Goal: Task Accomplishment & Management: Use online tool/utility

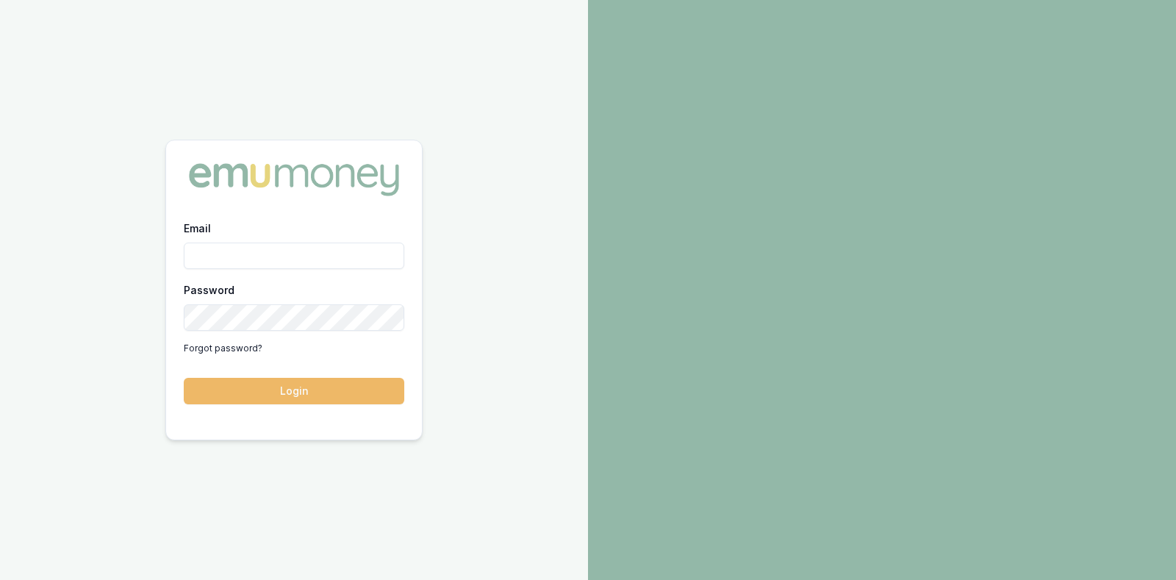
type input "[PERSON_NAME][EMAIL_ADDRESS][DOMAIN_NAME]"
click at [300, 387] on button "Login" at bounding box center [294, 391] width 221 height 26
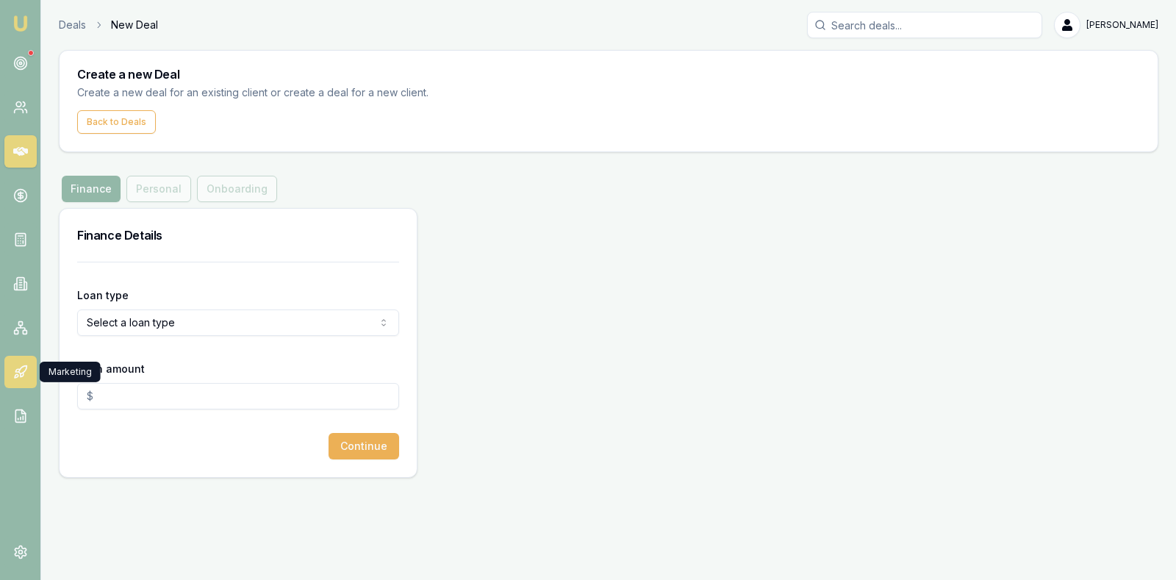
click at [20, 365] on icon at bounding box center [20, 372] width 15 height 15
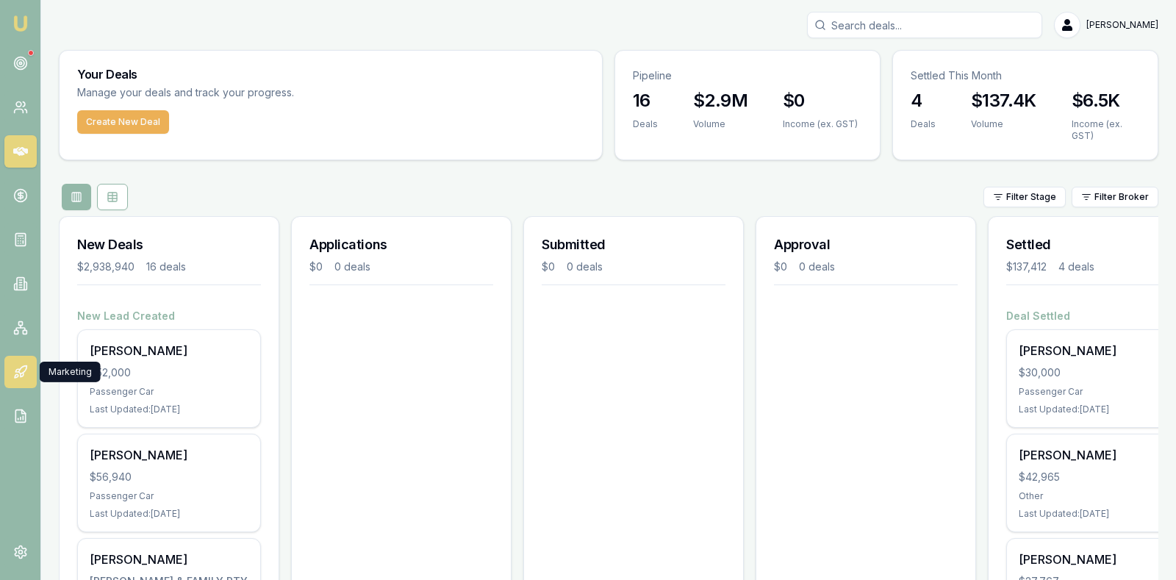
click at [18, 371] on icon at bounding box center [17, 370] width 4 height 3
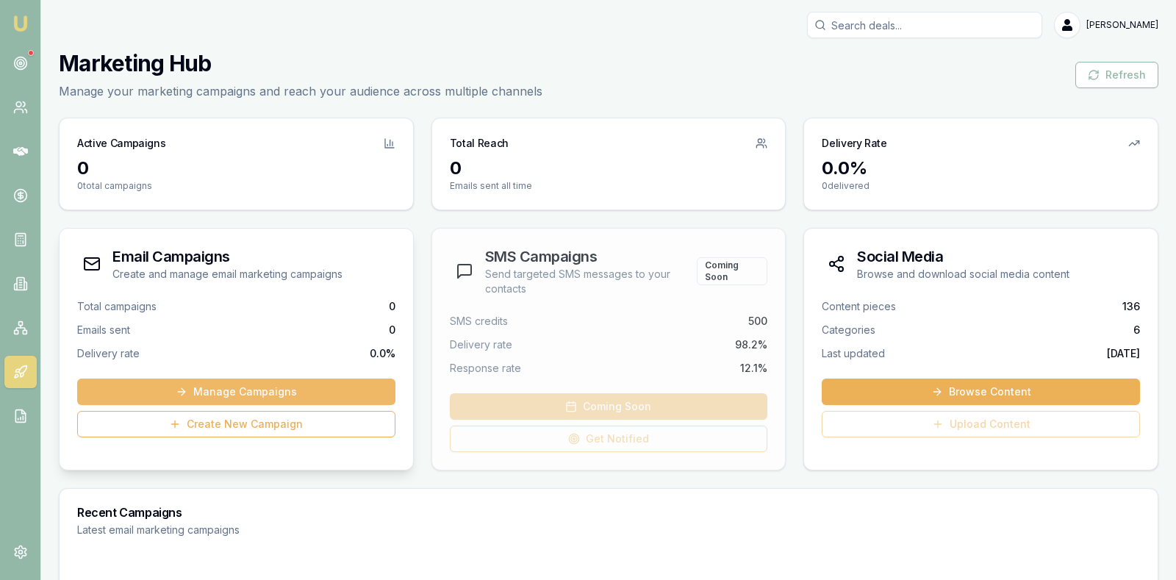
click at [228, 386] on link "Manage Campaigns" at bounding box center [236, 392] width 318 height 26
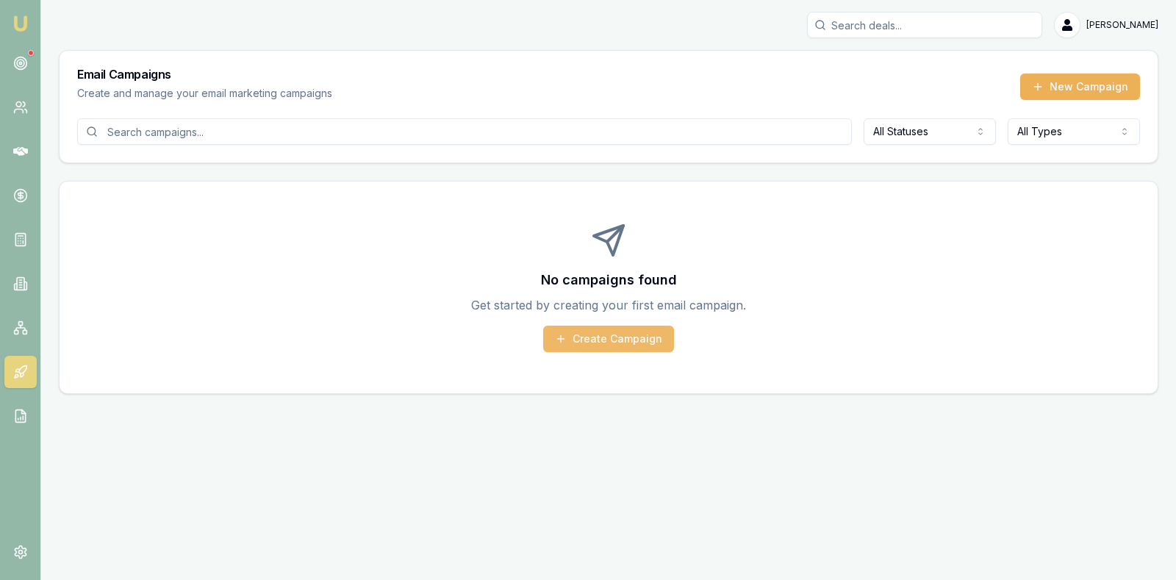
click at [594, 339] on button "Create Campaign" at bounding box center [608, 339] width 131 height 26
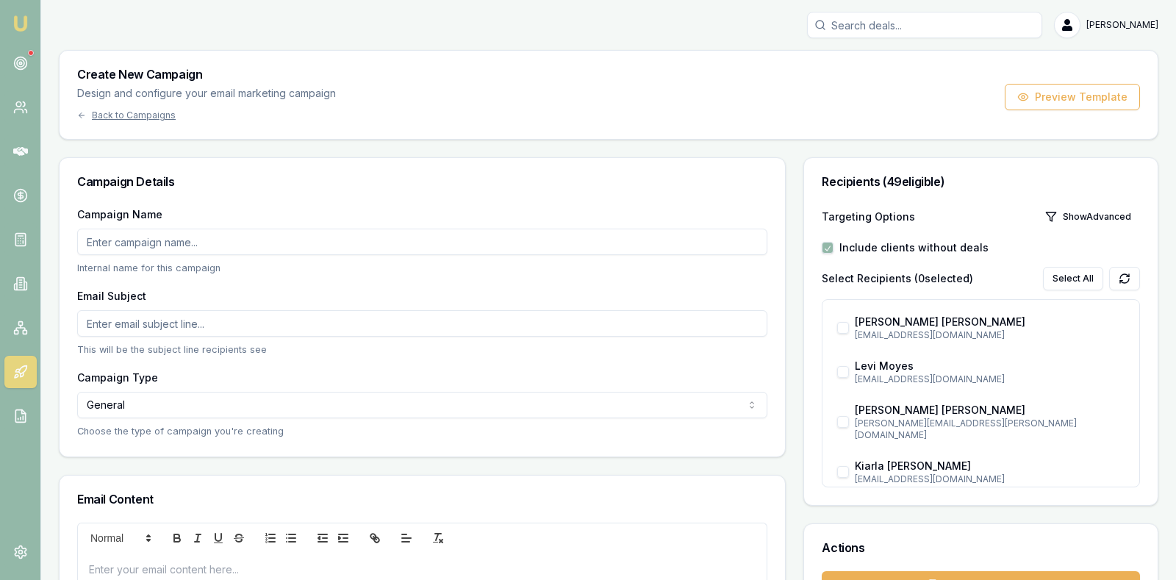
click at [362, 329] on input "Email Subject" at bounding box center [422, 323] width 690 height 26
type input "f"
type input "Finance Followup"
click at [322, 243] on input "Campaign Name" at bounding box center [422, 242] width 690 height 26
type input "Existing Leads"
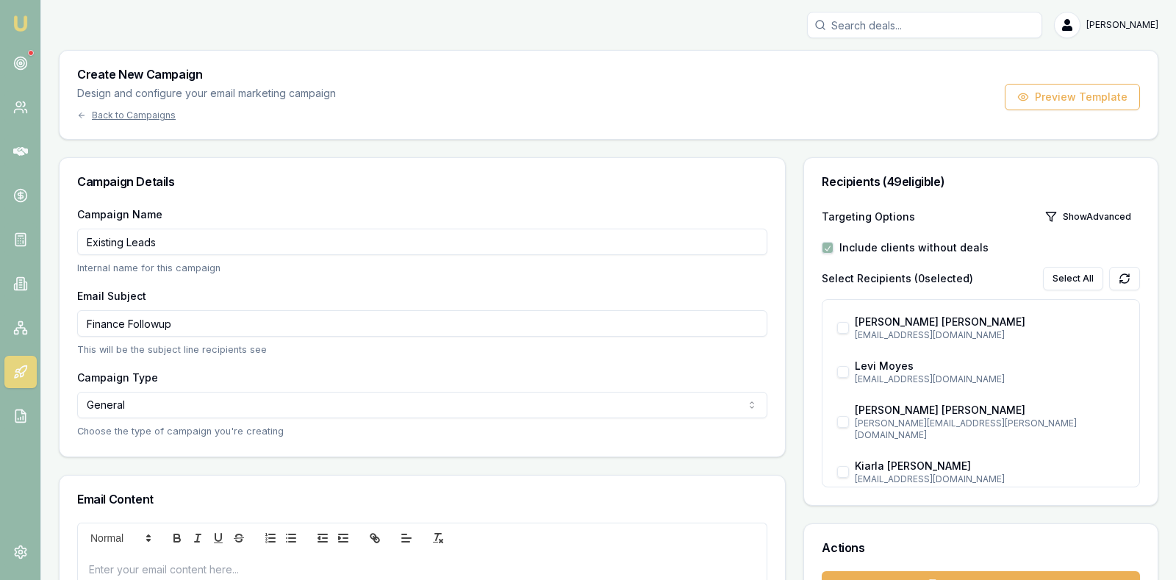
click at [268, 405] on html "Emu Broker Stevette Gelavis Toggle Menu Create New Campaign Design and configur…" at bounding box center [588, 290] width 1176 height 580
click at [883, 514] on div "Recipients ( 49 eligible) Targeting Options Show Advanced Include clients witho…" at bounding box center [981, 469] width 355 height 624
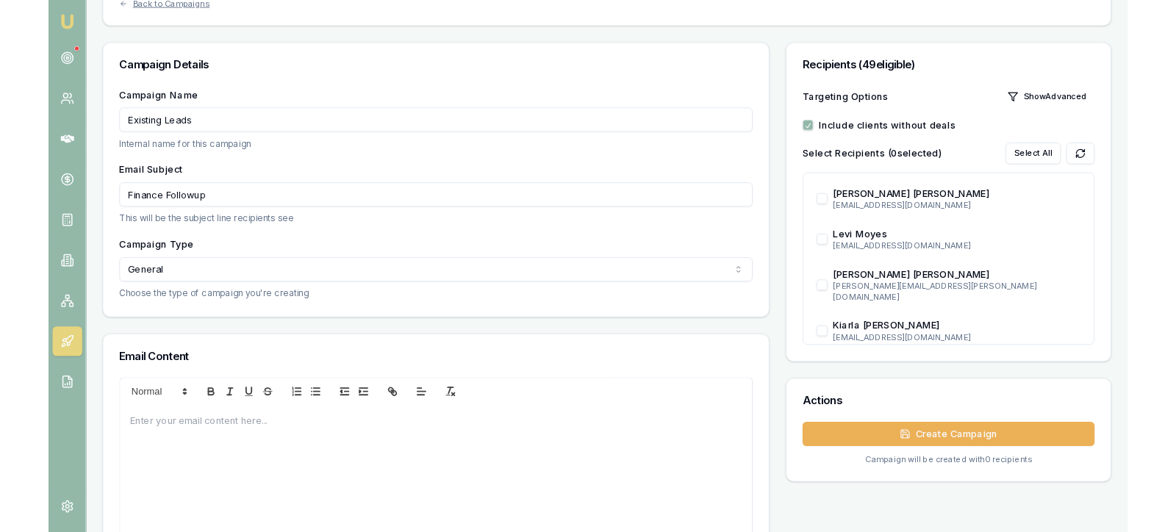
scroll to position [110, 0]
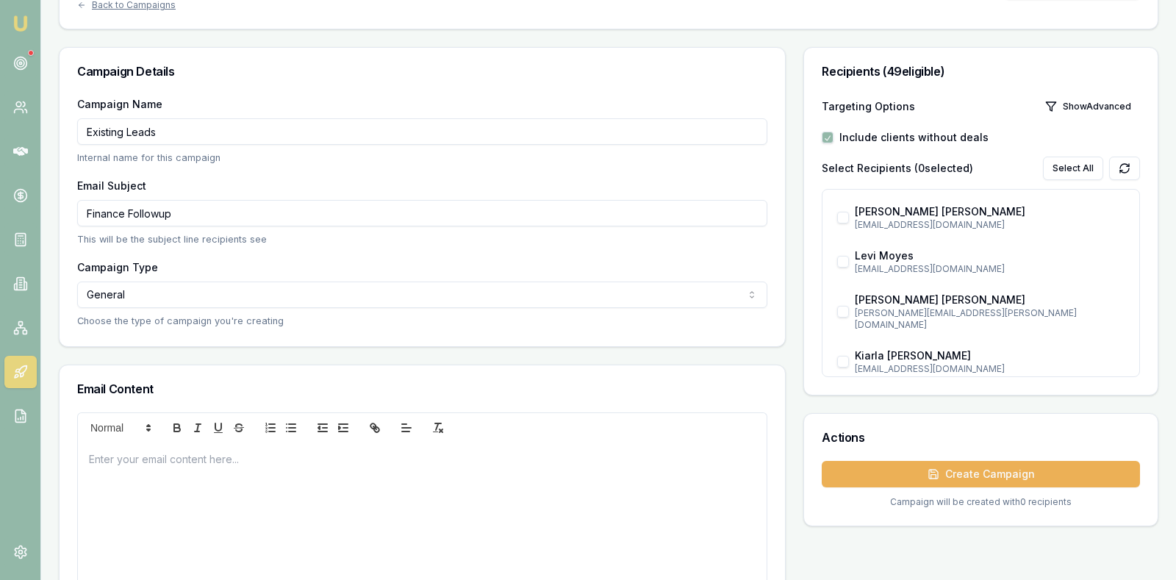
click at [171, 485] on div at bounding box center [422, 516] width 689 height 147
click at [202, 211] on input "Finance Followup" at bounding box center [422, 213] width 690 height 26
type input "F"
type input "Interest Rate Update"
click at [240, 480] on div "Thankyou for your" at bounding box center [422, 516] width 689 height 147
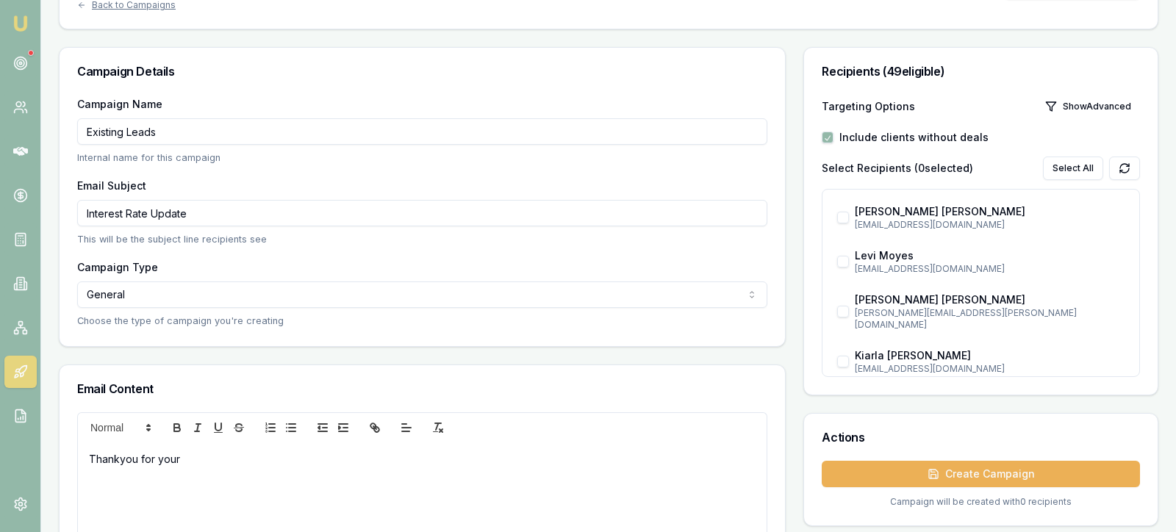
click at [211, 457] on p "Thankyou for your" at bounding box center [422, 458] width 667 height 15
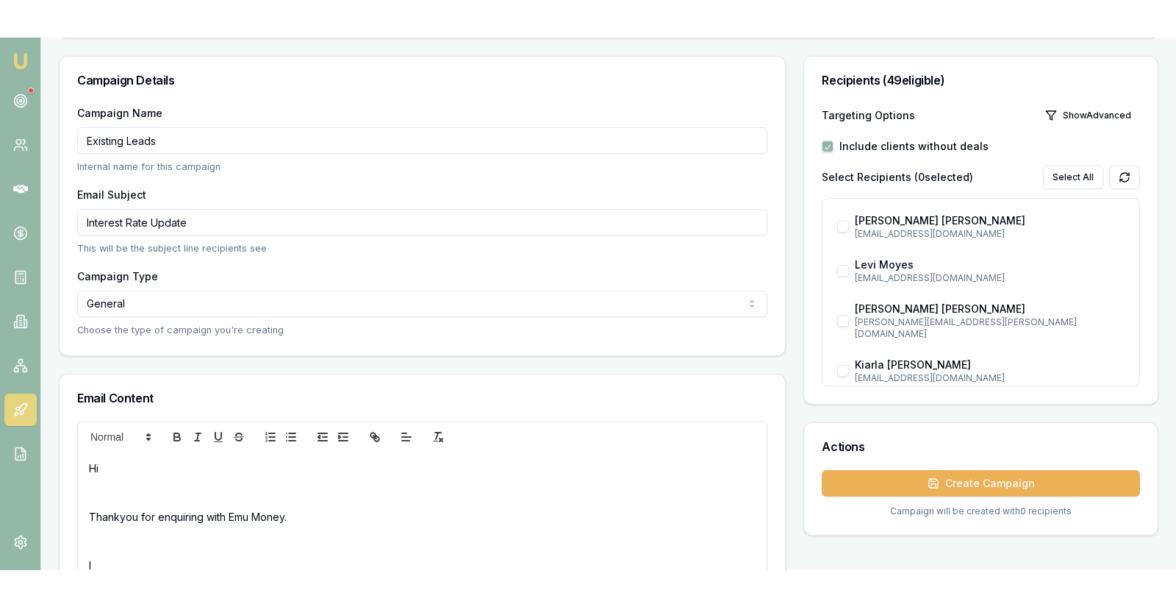
scroll to position [140, 0]
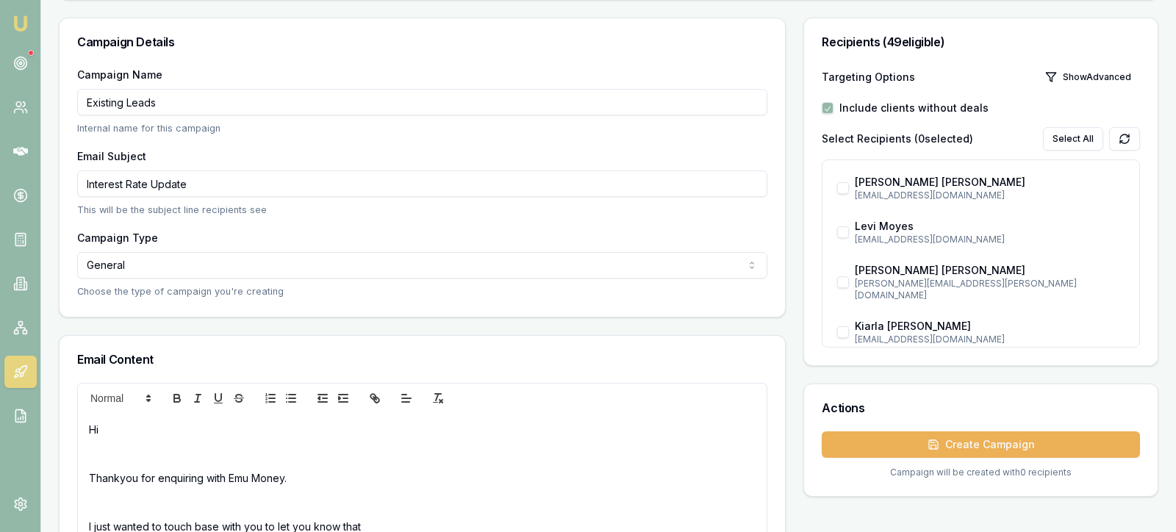
click at [548, 464] on div "Hi Thankyou for enquiring with Emu Money. I just wanted to touch base with you …" at bounding box center [422, 486] width 689 height 147
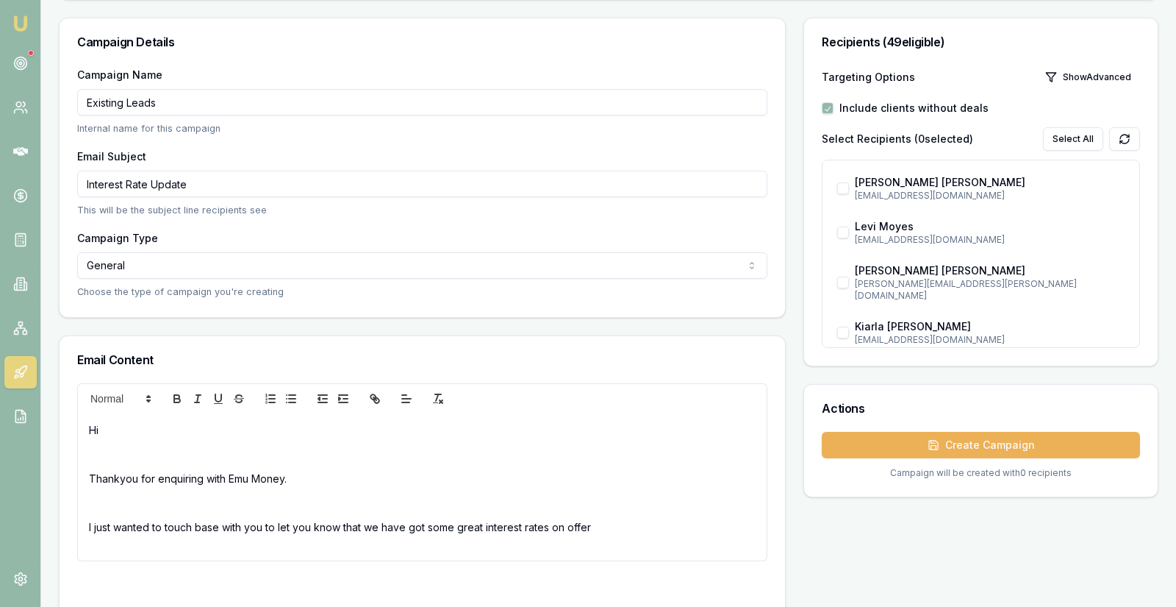
click at [714, 462] on div "Hi Thankyou for enquiring with Emu Money. I just wanted to touch base with you …" at bounding box center [422, 486] width 689 height 147
click at [115, 427] on p "Hi" at bounding box center [422, 429] width 667 height 15
click at [20, 369] on icon at bounding box center [20, 372] width 15 height 15
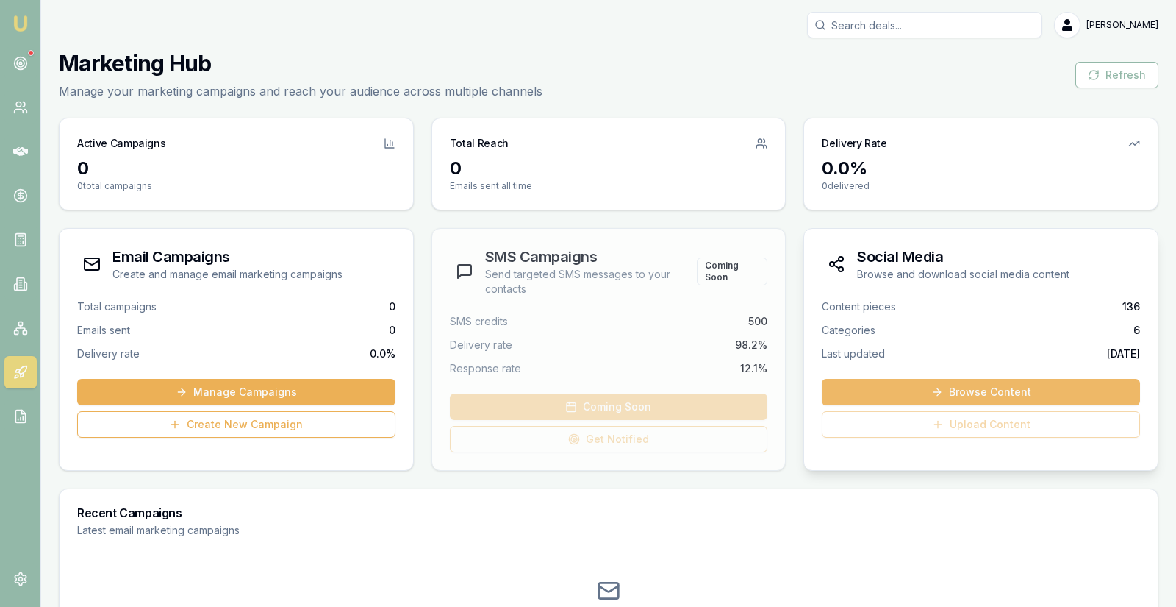
click at [962, 387] on link "Browse Content" at bounding box center [981, 392] width 318 height 26
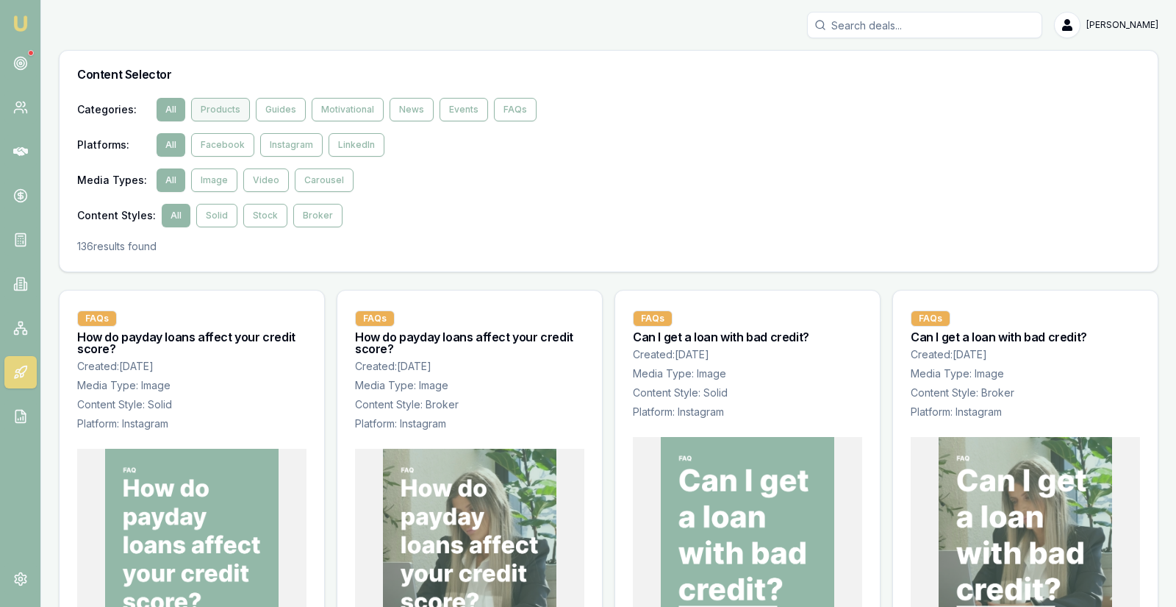
click at [224, 104] on button "Products" at bounding box center [220, 110] width 59 height 24
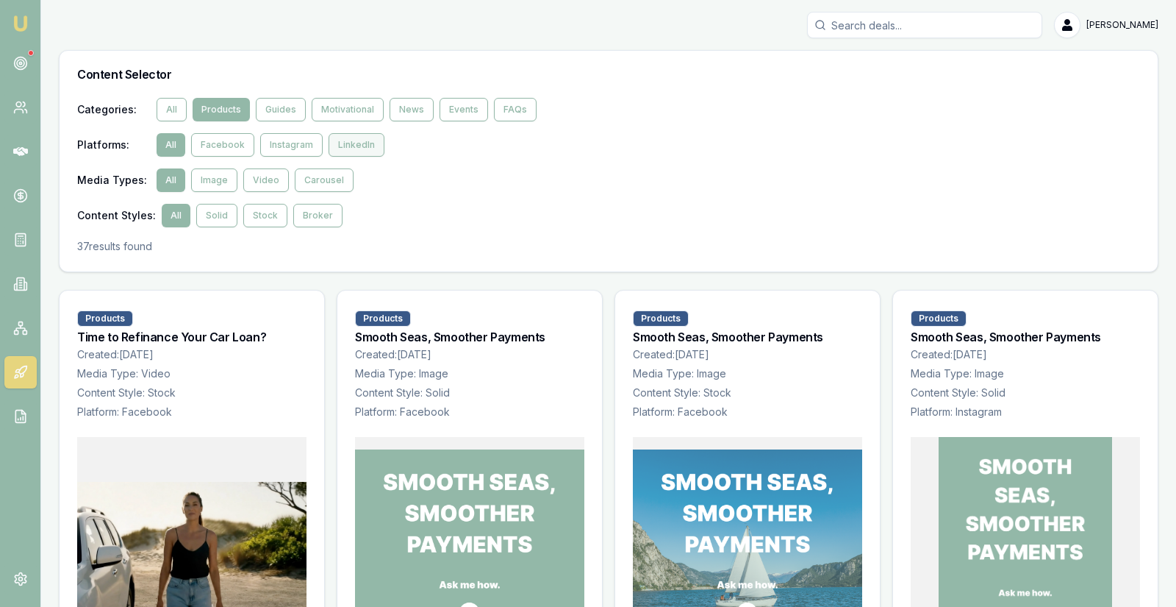
click at [348, 142] on button "LinkedIn" at bounding box center [357, 145] width 56 height 24
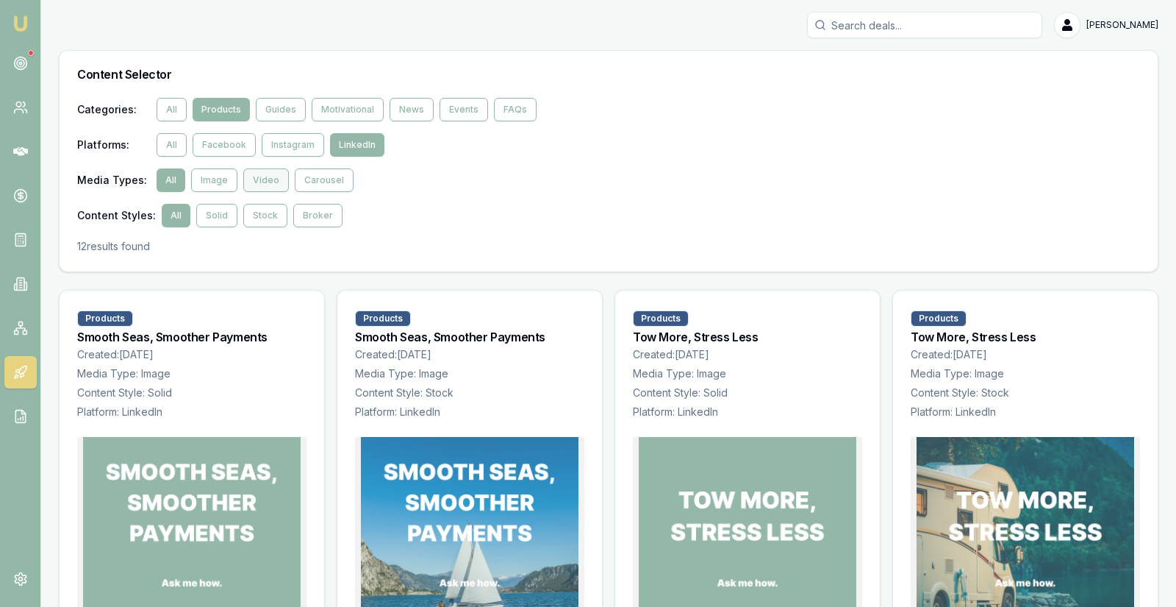
click at [258, 176] on button "Video" at bounding box center [266, 180] width 46 height 24
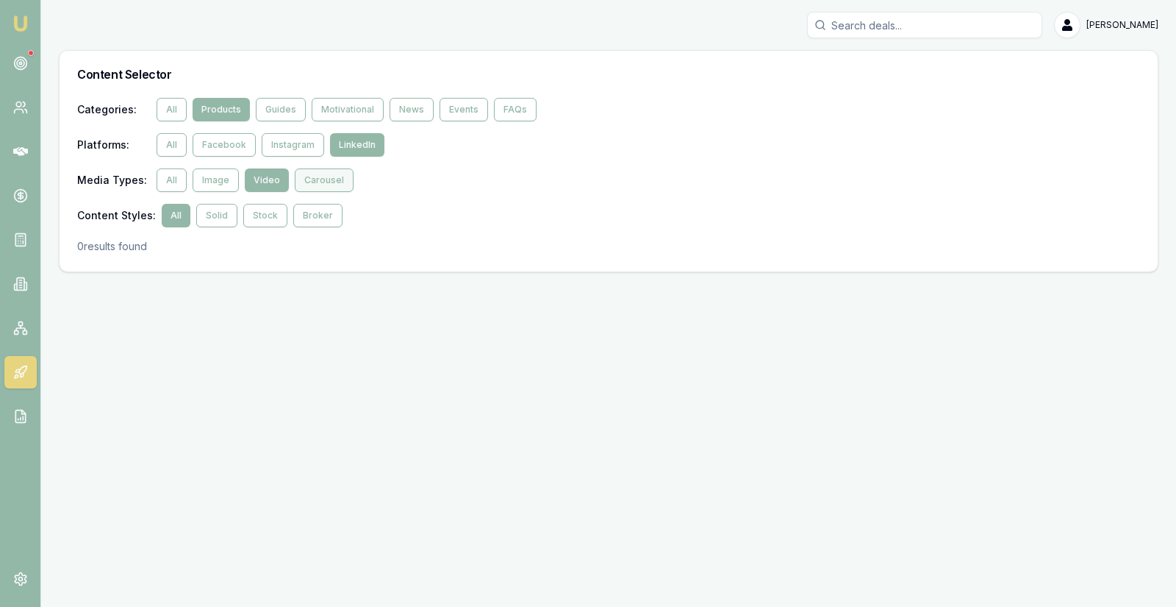
click at [319, 179] on button "Carousel" at bounding box center [324, 180] width 59 height 24
click at [211, 175] on button "Image" at bounding box center [216, 180] width 46 height 24
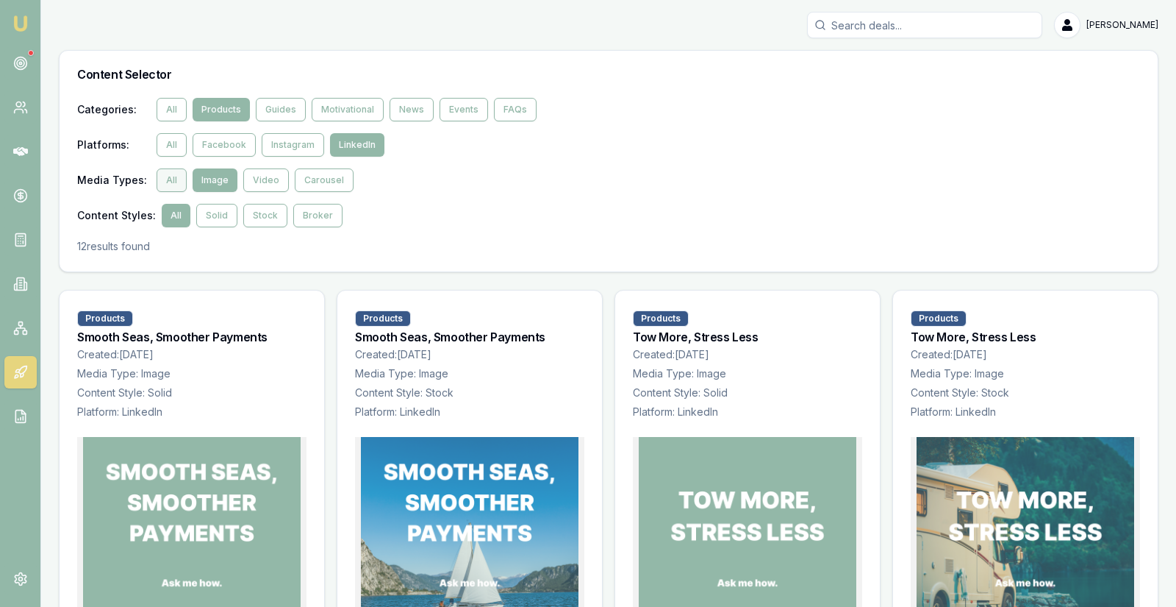
click at [170, 182] on button "All" at bounding box center [172, 180] width 30 height 24
click at [167, 106] on button "All" at bounding box center [172, 110] width 30 height 24
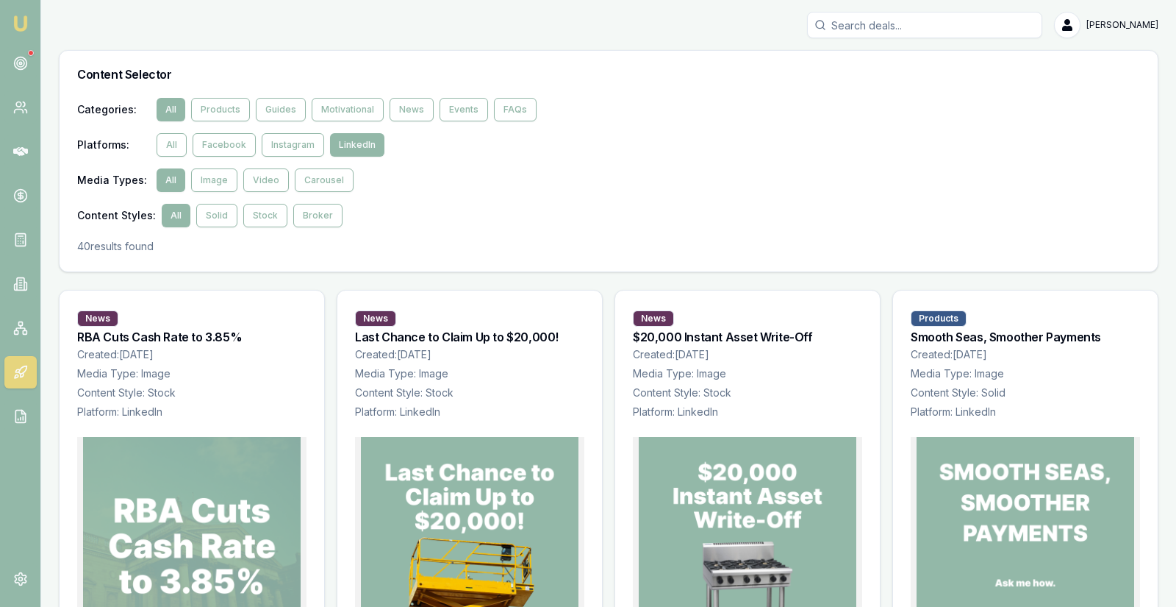
click at [742, 188] on div "Media Types : All Image Video Carousel" at bounding box center [608, 180] width 1063 height 24
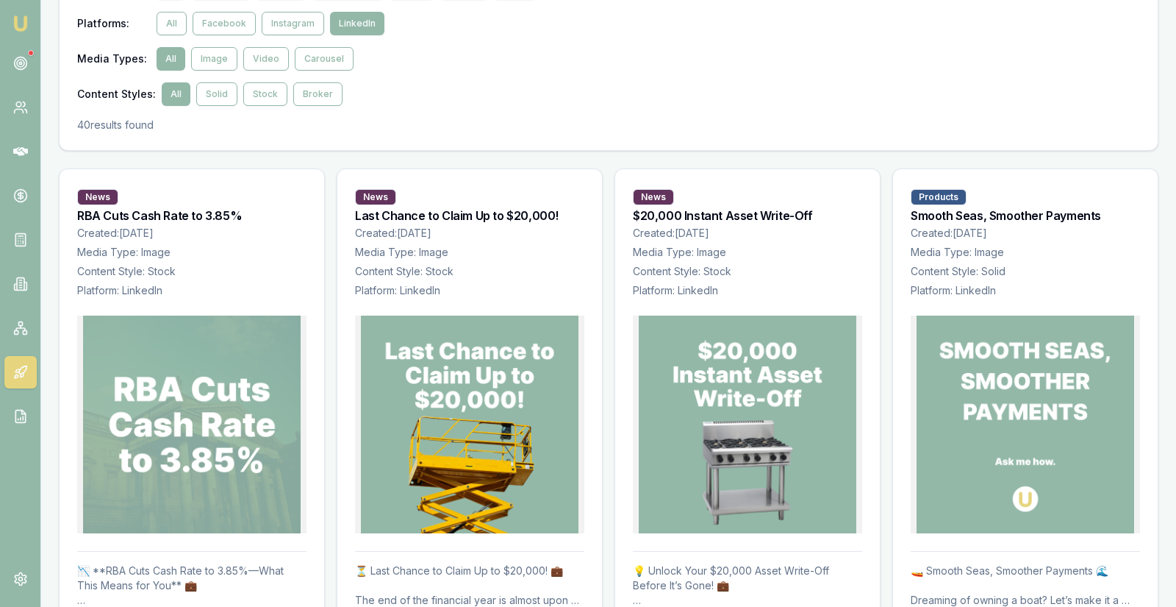
scroll to position [110, 0]
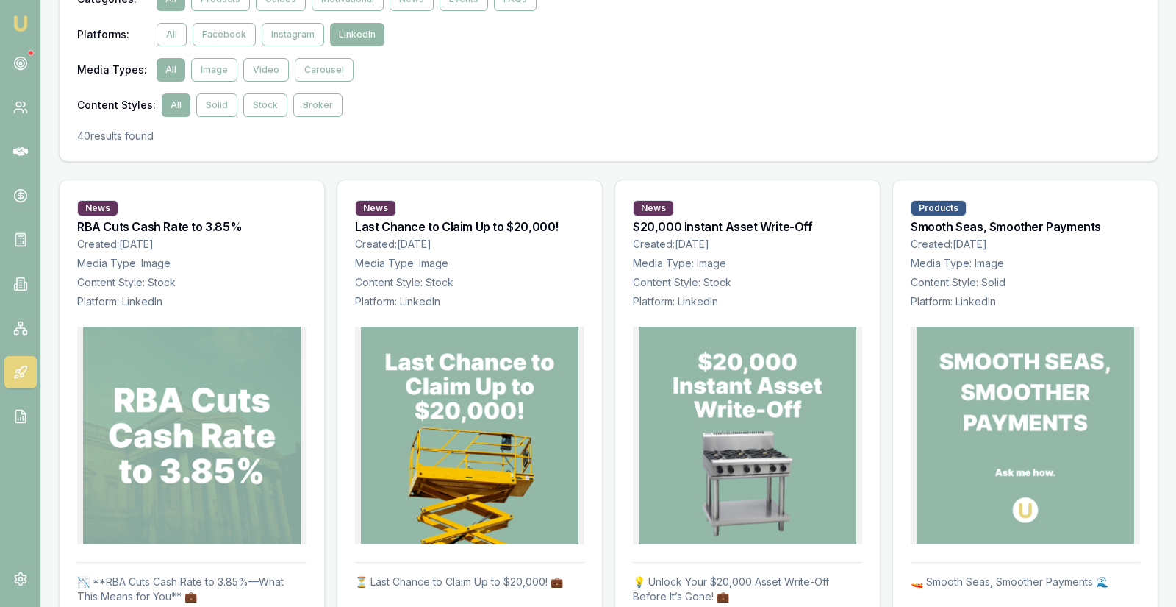
click at [493, 415] on img at bounding box center [470, 435] width 218 height 218
click at [592, 75] on div "Media Types : All Image Video Carousel" at bounding box center [608, 70] width 1063 height 24
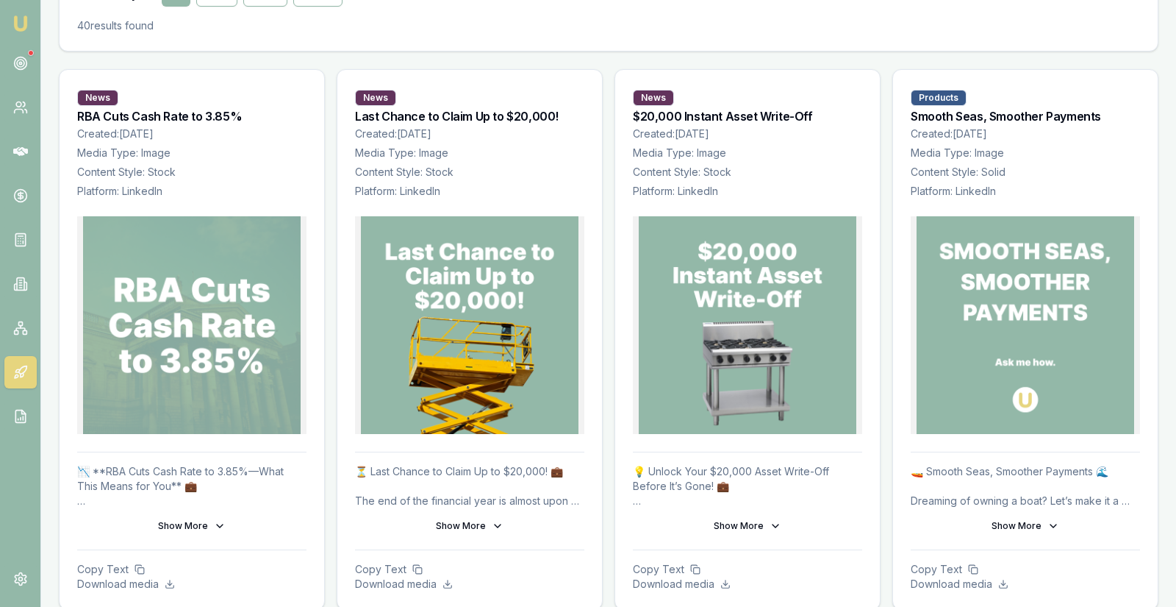
scroll to position [184, 0]
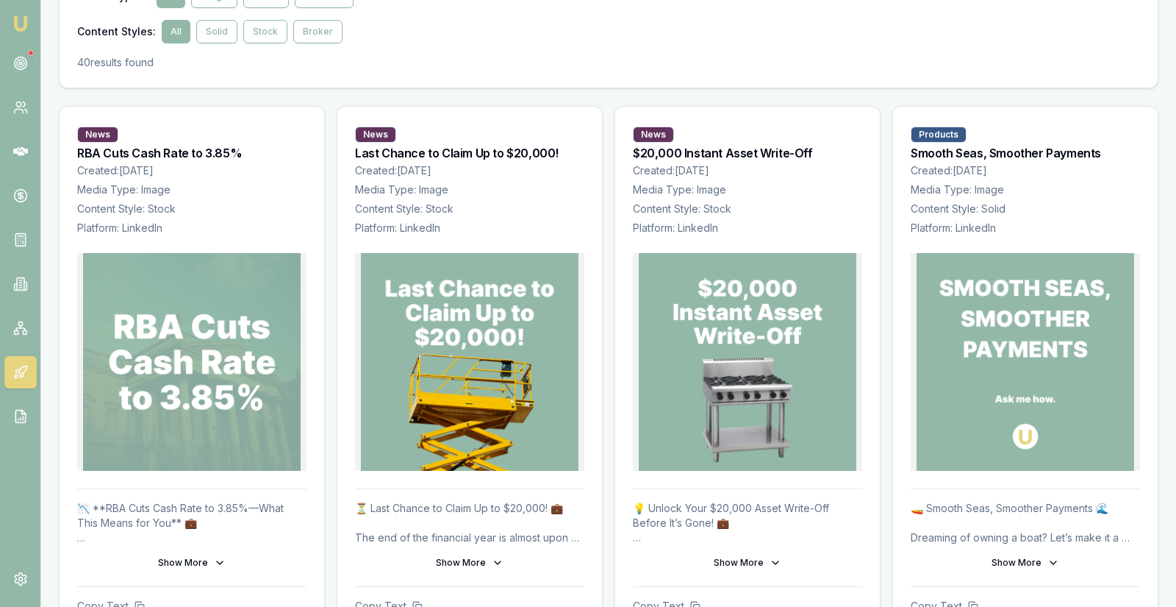
click at [500, 354] on img at bounding box center [470, 362] width 218 height 218
click at [492, 561] on icon at bounding box center [498, 563] width 12 height 12
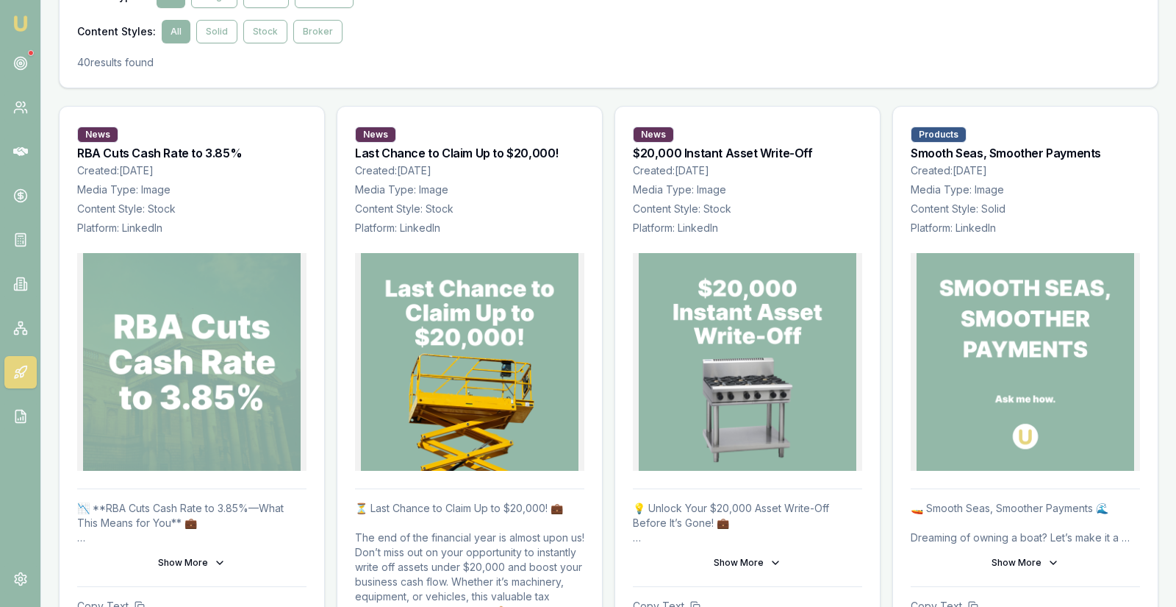
click at [500, 409] on img at bounding box center [470, 362] width 218 height 218
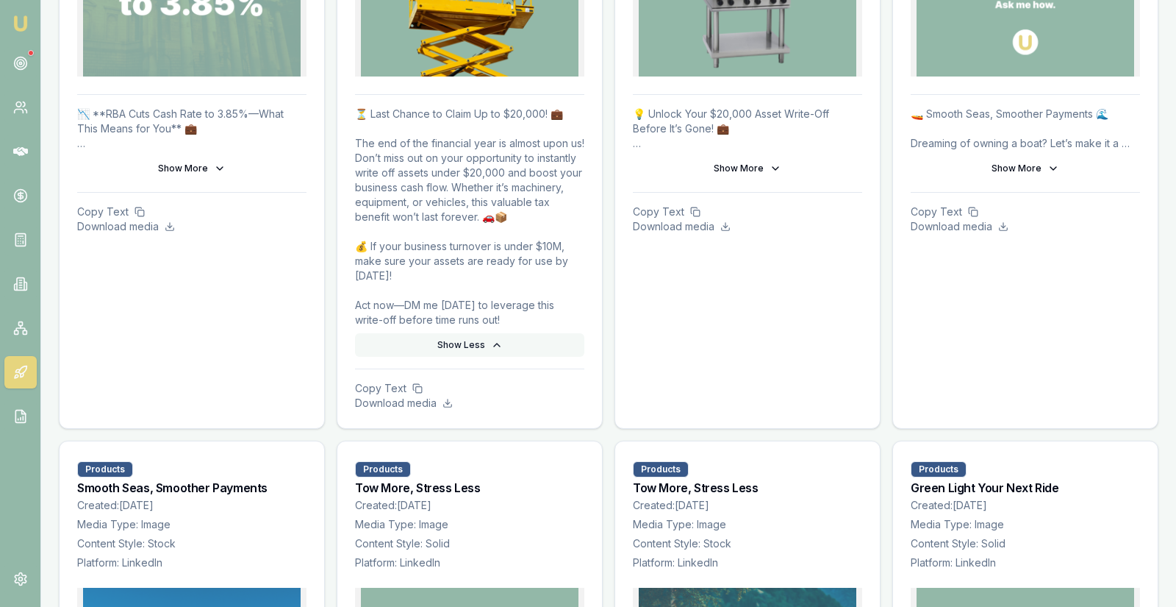
scroll to position [515, 0]
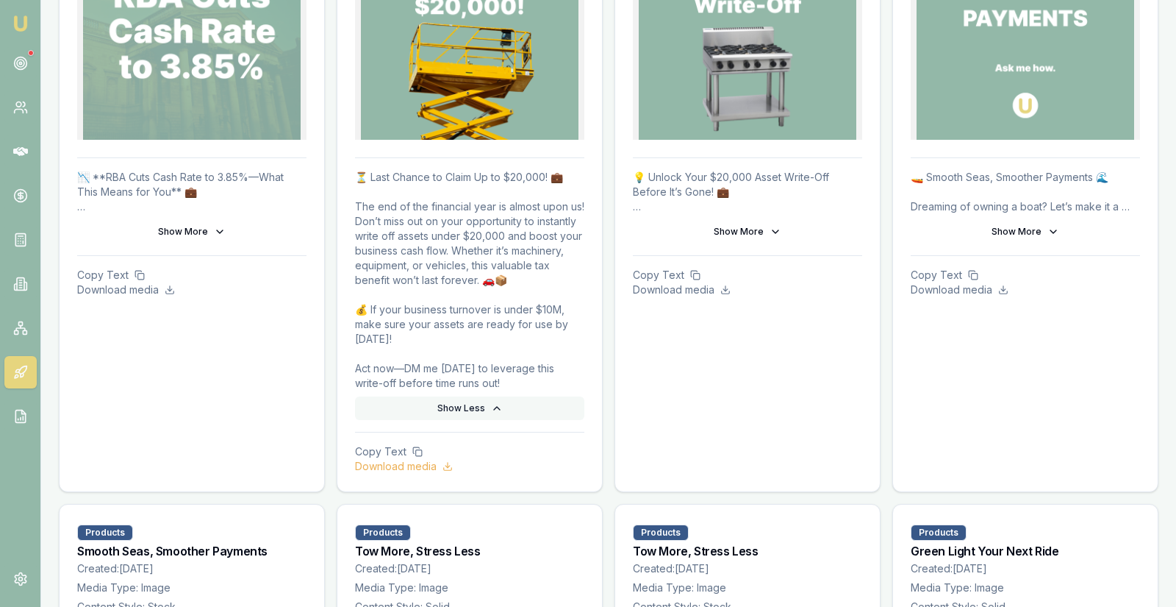
click at [422, 464] on p "Download media" at bounding box center [469, 466] width 229 height 15
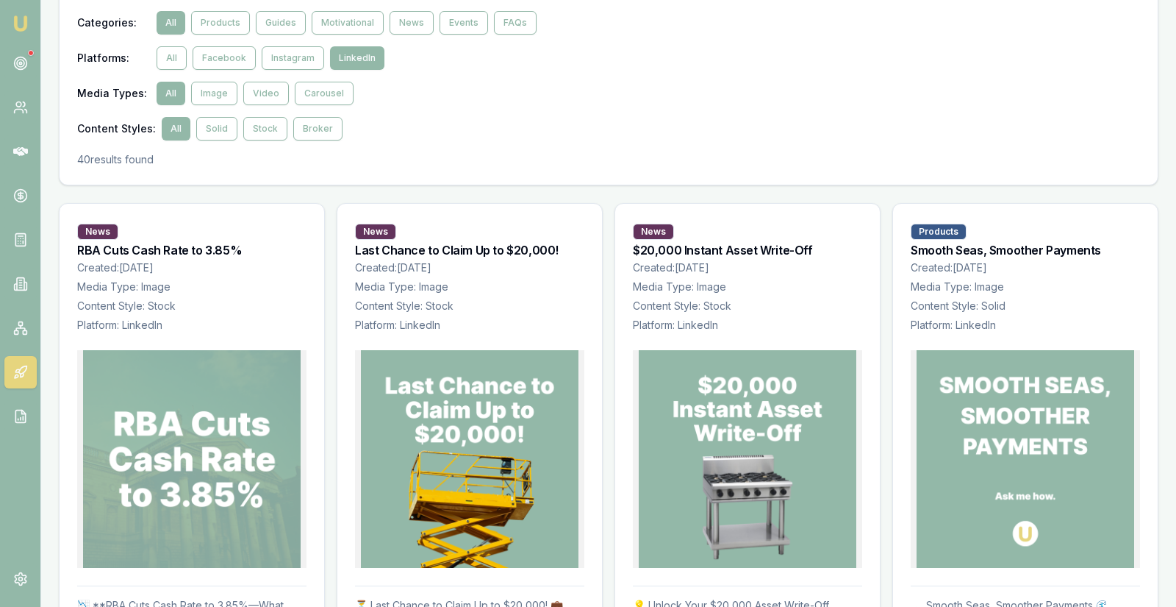
scroll to position [0, 0]
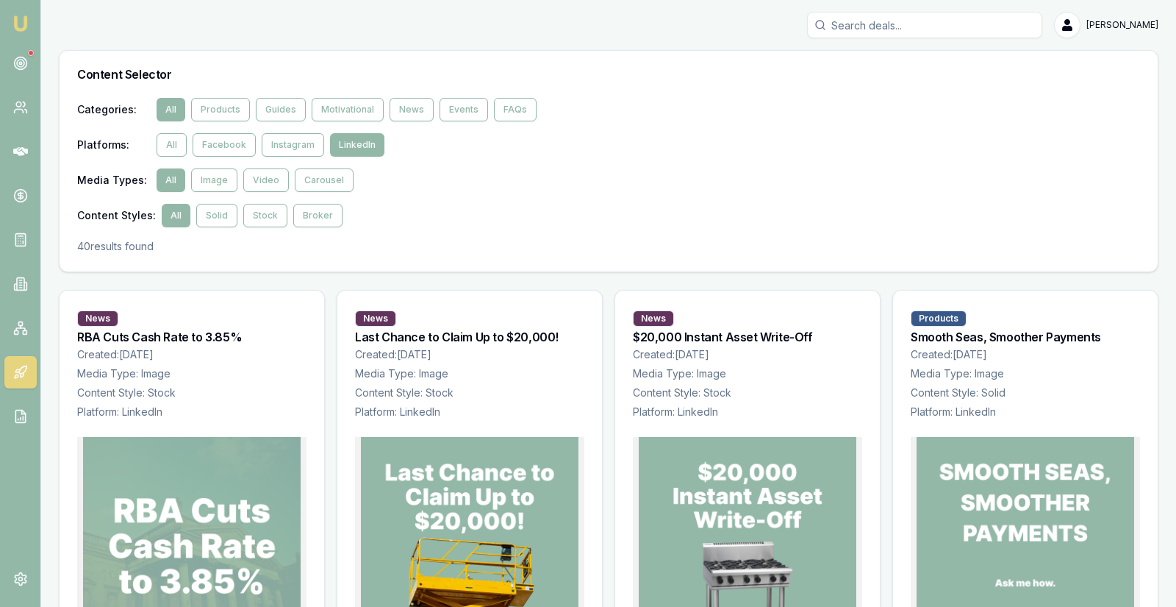
click at [636, 173] on div "Media Types : All Image Video Carousel" at bounding box center [608, 180] width 1063 height 24
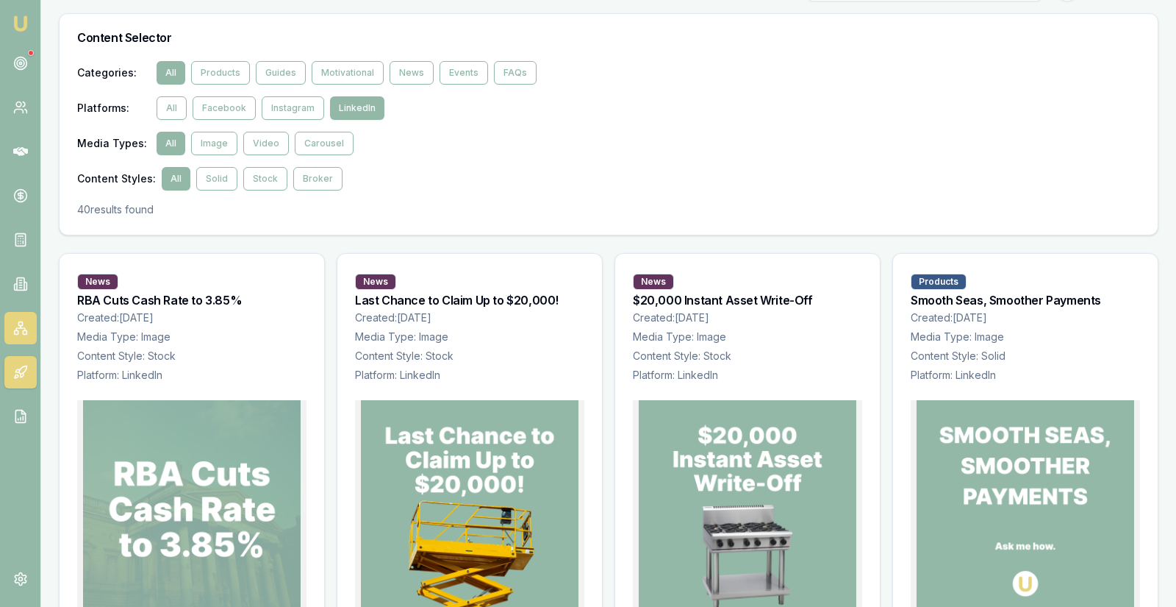
click at [18, 330] on icon at bounding box center [20, 328] width 15 height 15
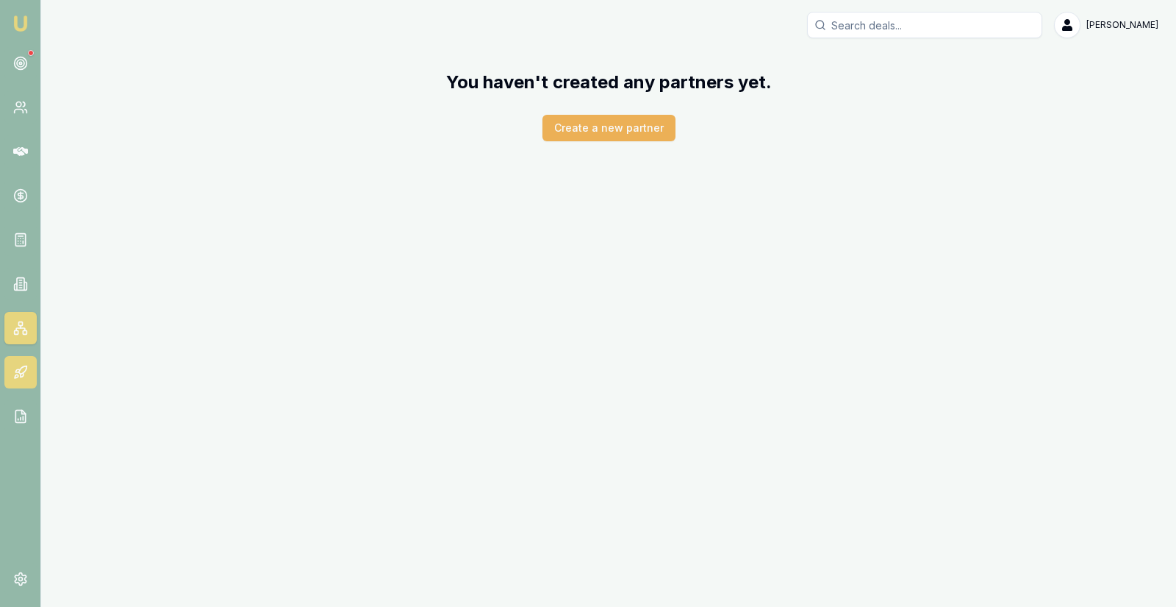
click at [22, 369] on icon at bounding box center [20, 372] width 15 height 15
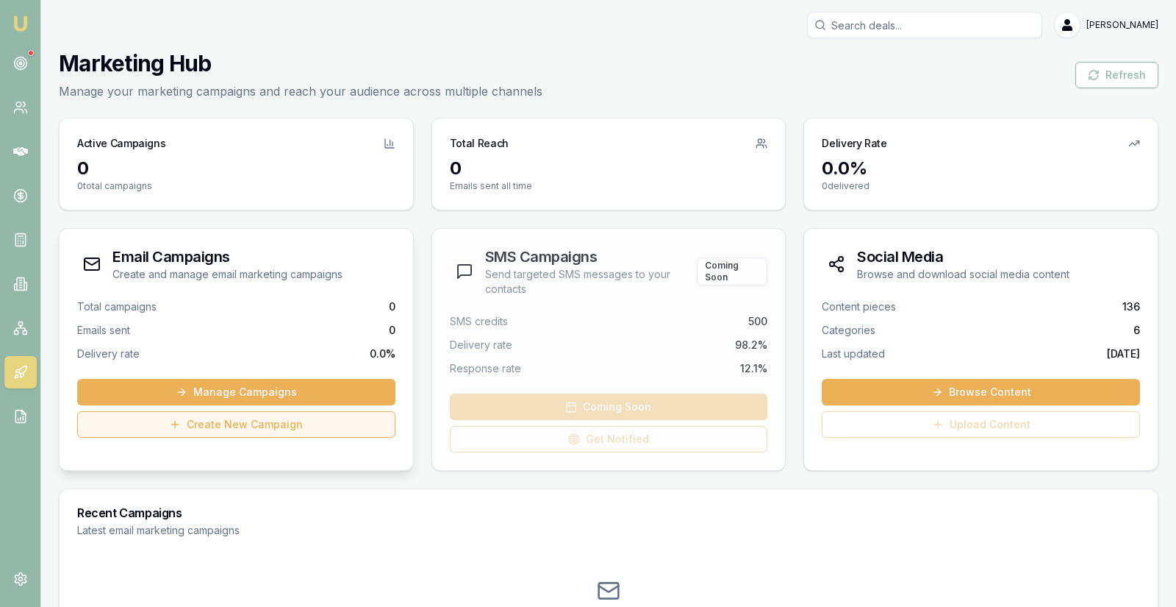
click at [274, 419] on link "Create New Campaign" at bounding box center [236, 424] width 318 height 26
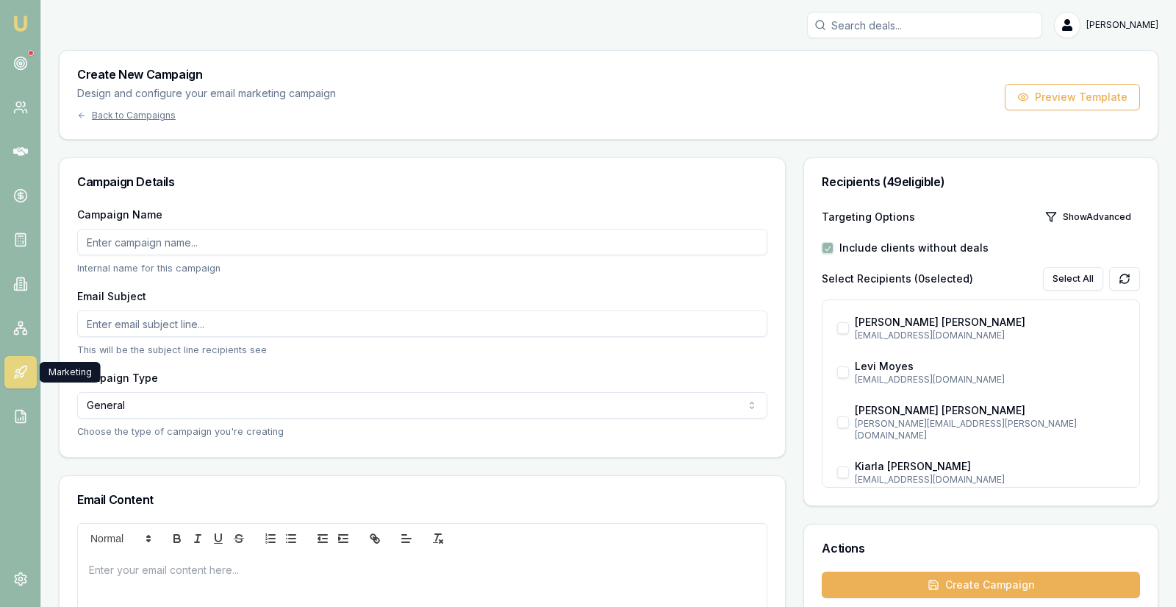
click at [20, 370] on icon at bounding box center [20, 372] width 15 height 15
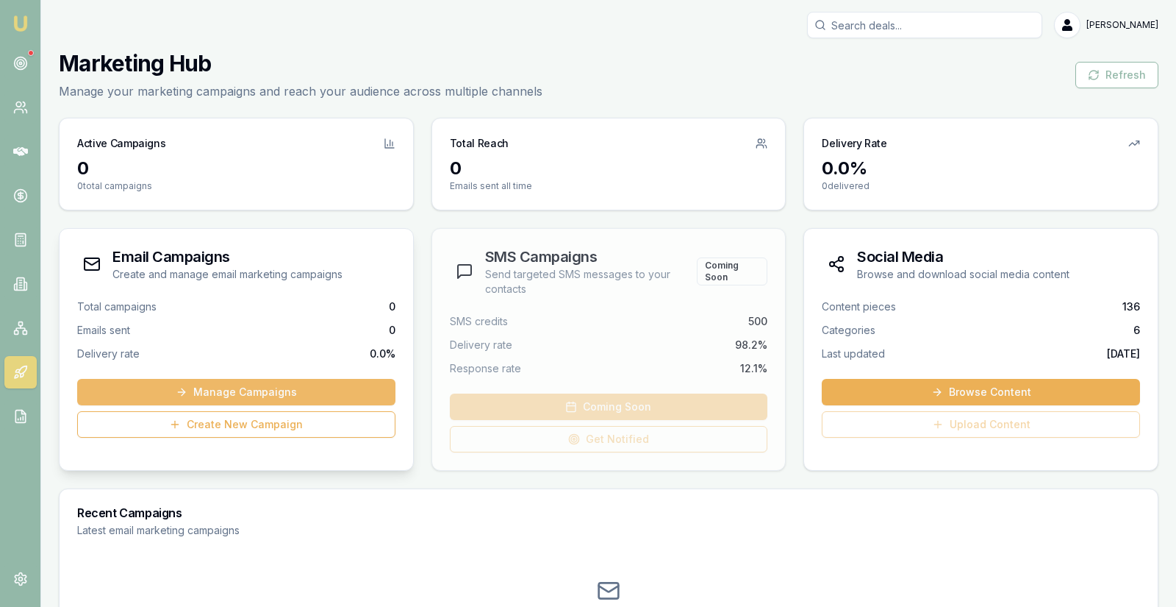
click at [190, 381] on link "Manage Campaigns" at bounding box center [236, 392] width 318 height 26
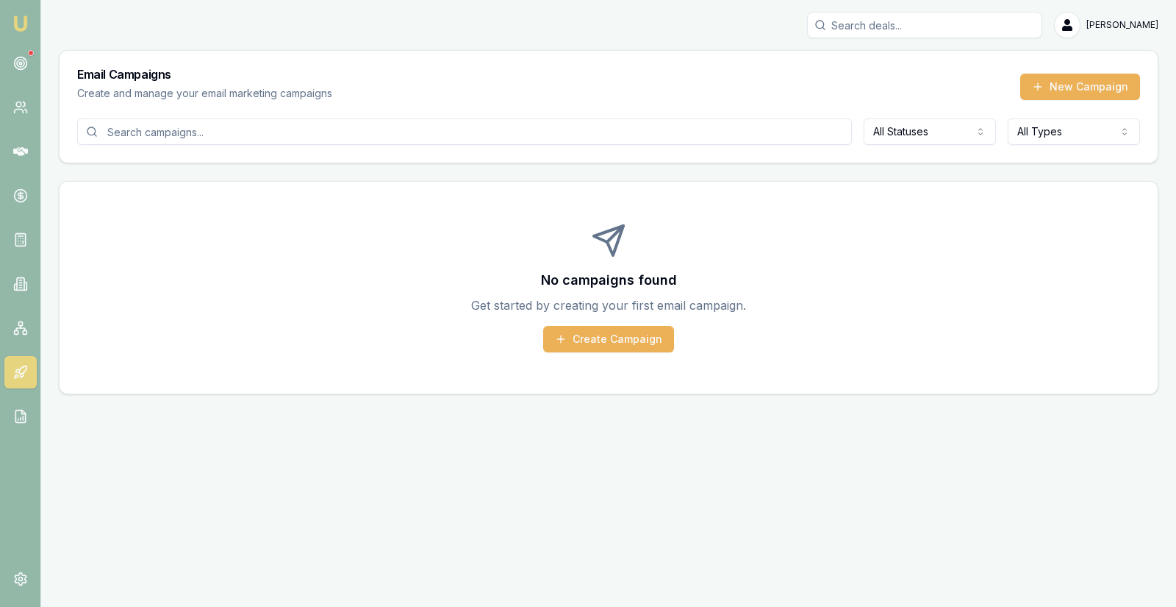
click at [441, 132] on input at bounding box center [464, 131] width 775 height 26
click at [920, 135] on html "Emu Broker Stevette Gelavis Toggle Menu Email Campaigns Create and manage your …" at bounding box center [588, 303] width 1176 height 607
click at [587, 332] on button "Create Campaign" at bounding box center [608, 339] width 131 height 26
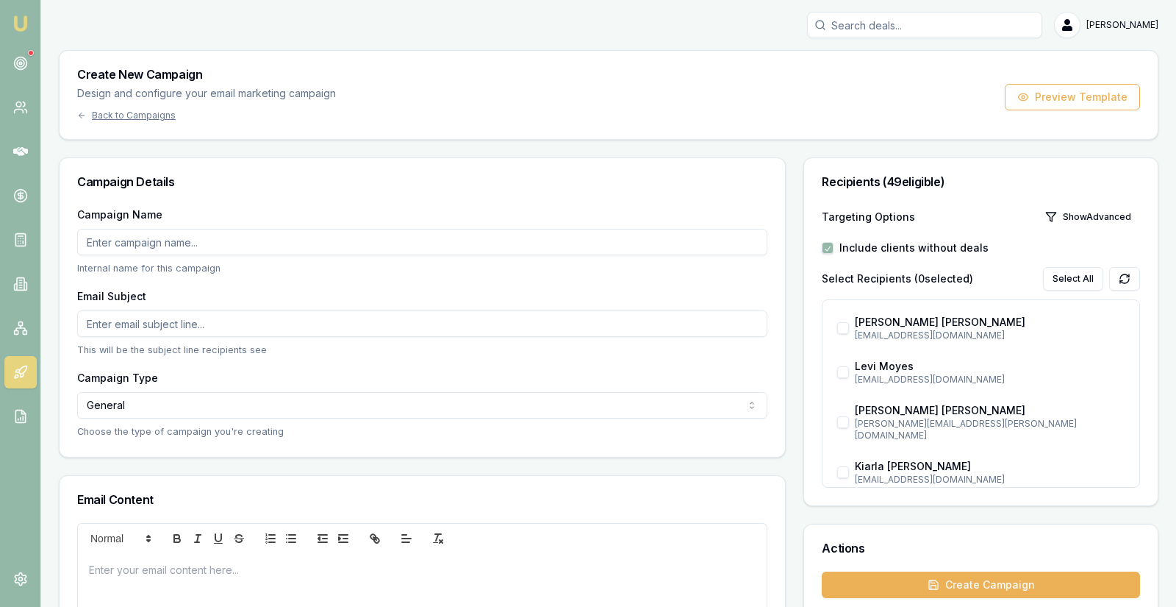
click at [300, 237] on input "Campaign Name" at bounding box center [422, 242] width 690 height 26
type input "Existing Leads"
click at [221, 325] on input "Email Subject" at bounding box center [422, 323] width 690 height 26
type input "Interest Rate Update"
click at [308, 281] on div "Campaign Name Existing Leads Internal name for this campaign Email Subject Inte…" at bounding box center [423, 330] width 726 height 251
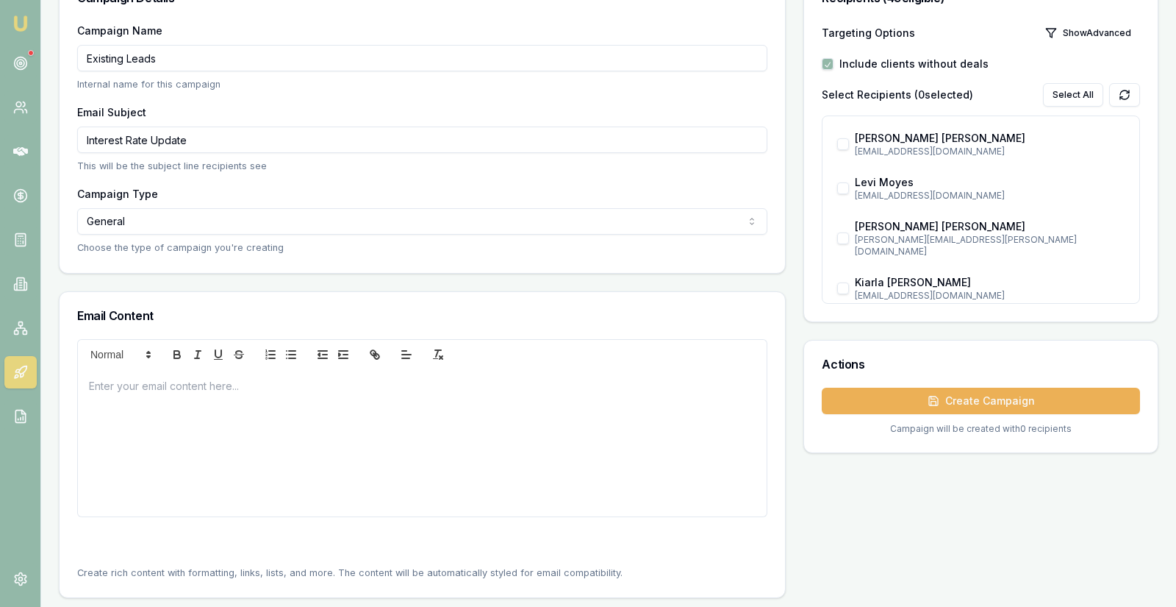
scroll to position [221, 0]
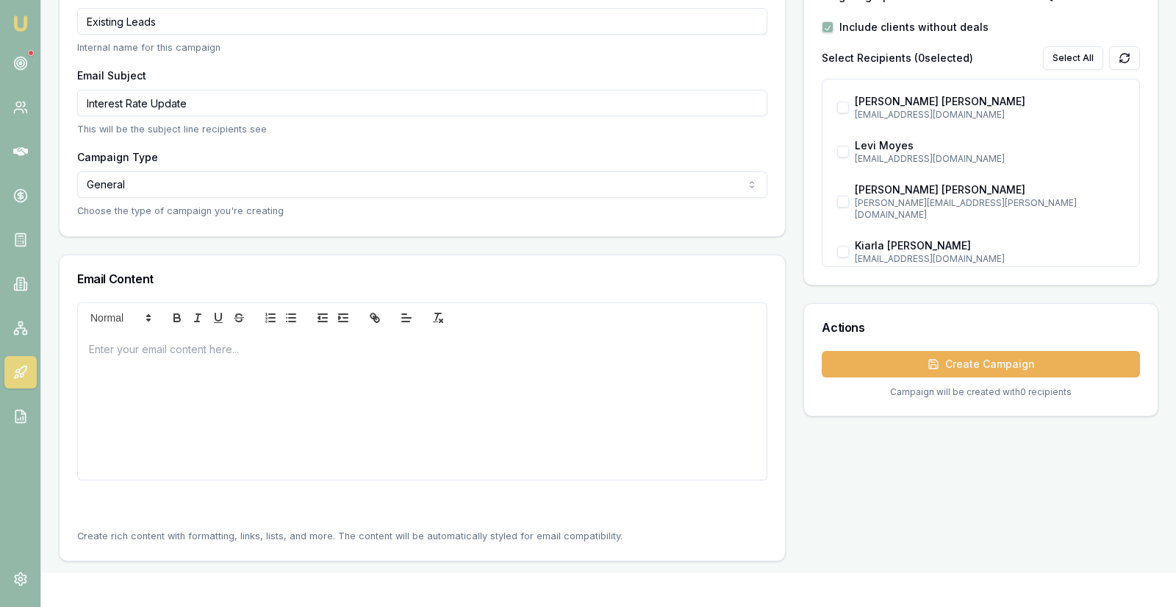
click at [284, 362] on div at bounding box center [422, 405] width 689 height 147
click at [19, 63] on circle at bounding box center [20, 63] width 2 height 2
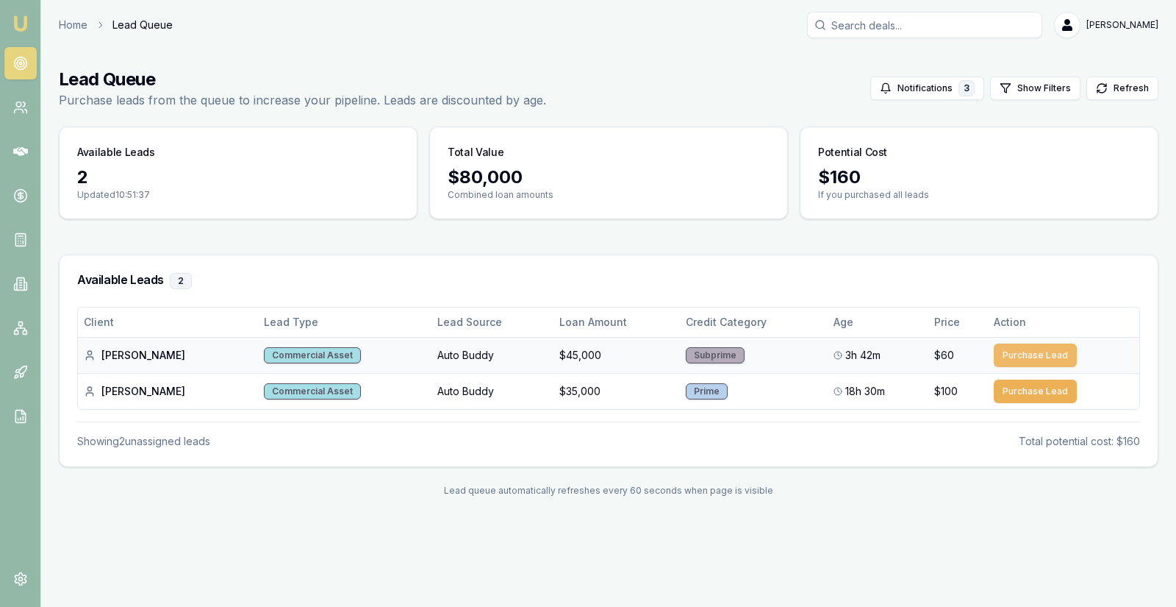
click at [1034, 350] on button "Purchase Lead" at bounding box center [1035, 355] width 83 height 24
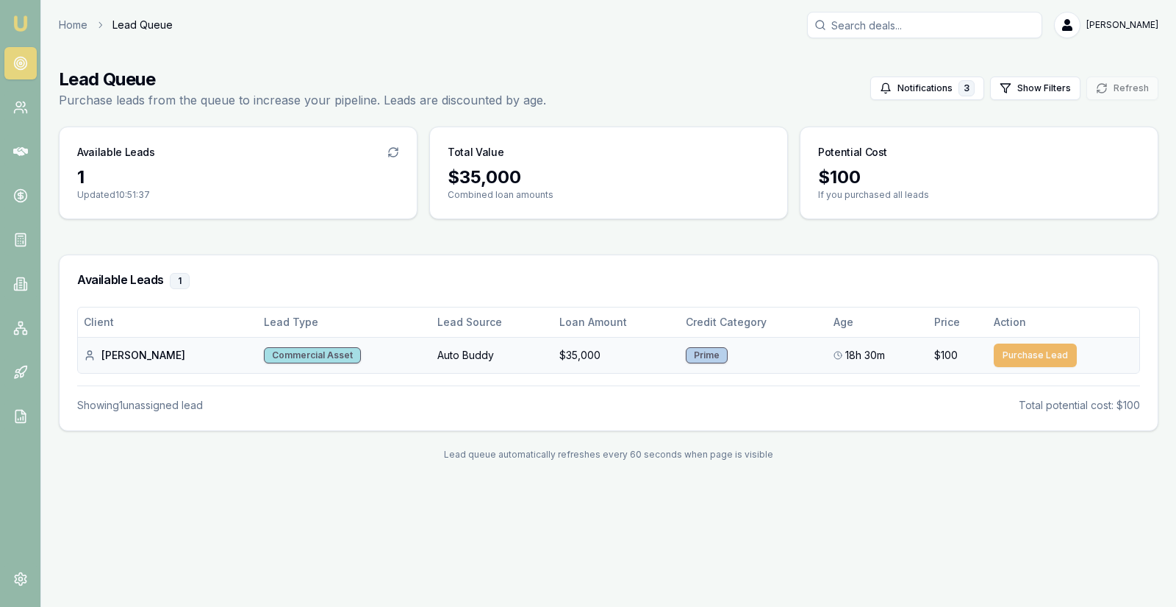
click at [1028, 355] on button "Purchase Lead" at bounding box center [1035, 355] width 83 height 24
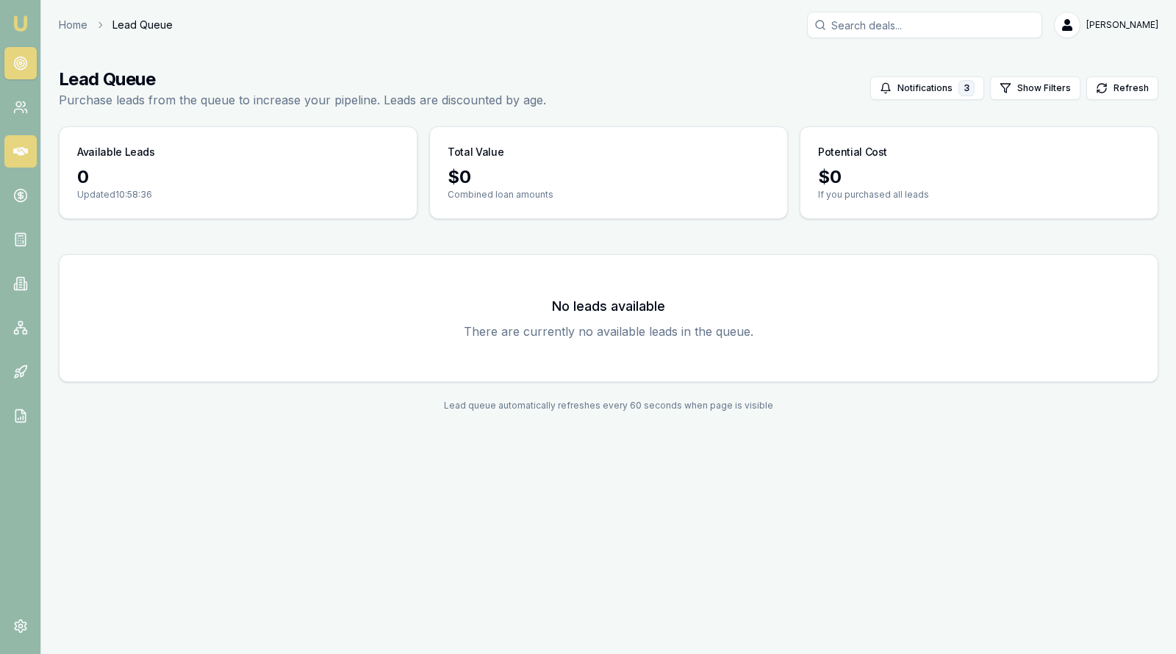
click at [18, 147] on icon at bounding box center [20, 151] width 15 height 9
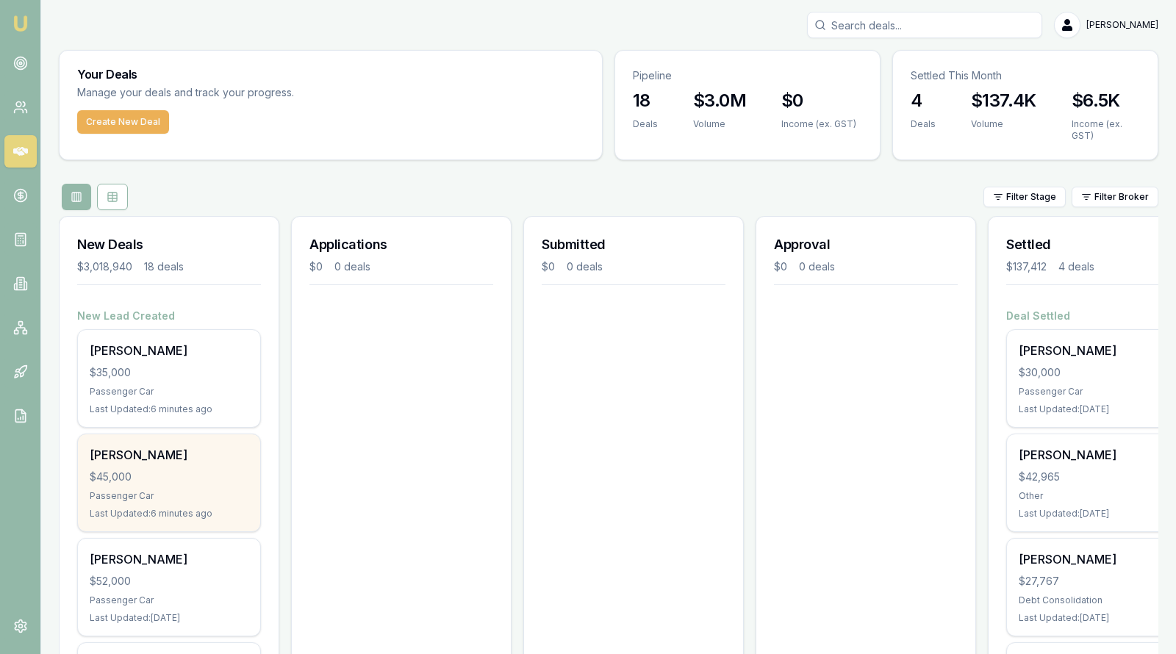
click at [151, 462] on div "Steff Stephens $45,000 Passenger Car Last Updated: 6 minutes ago" at bounding box center [169, 483] width 182 height 97
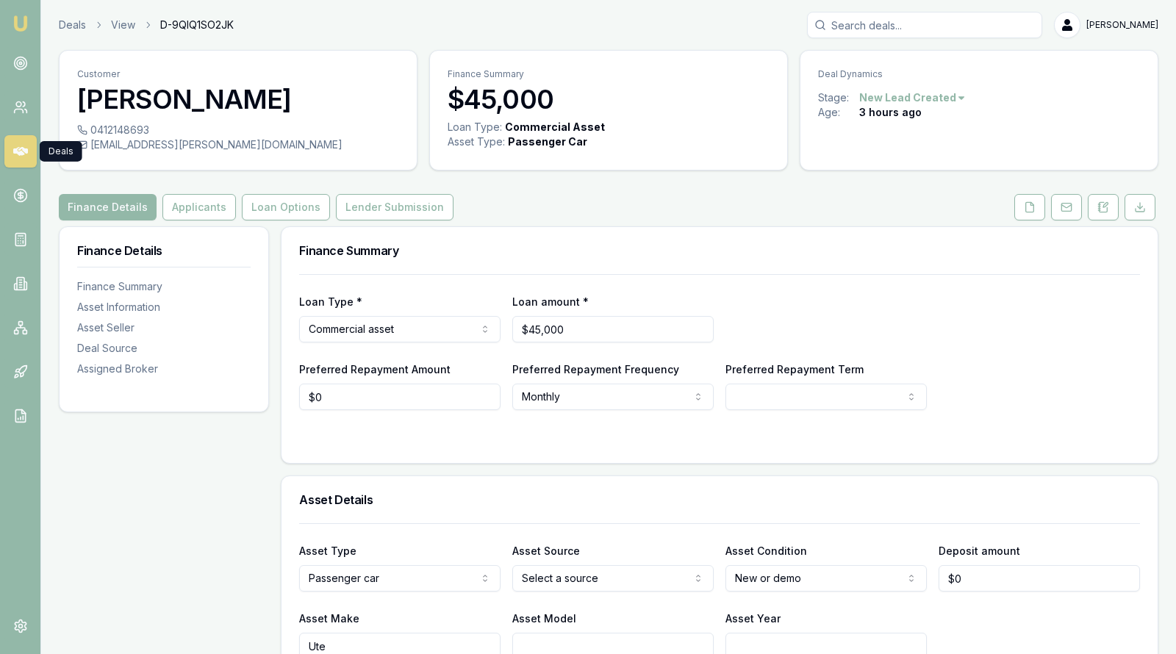
click at [19, 149] on icon at bounding box center [20, 151] width 15 height 9
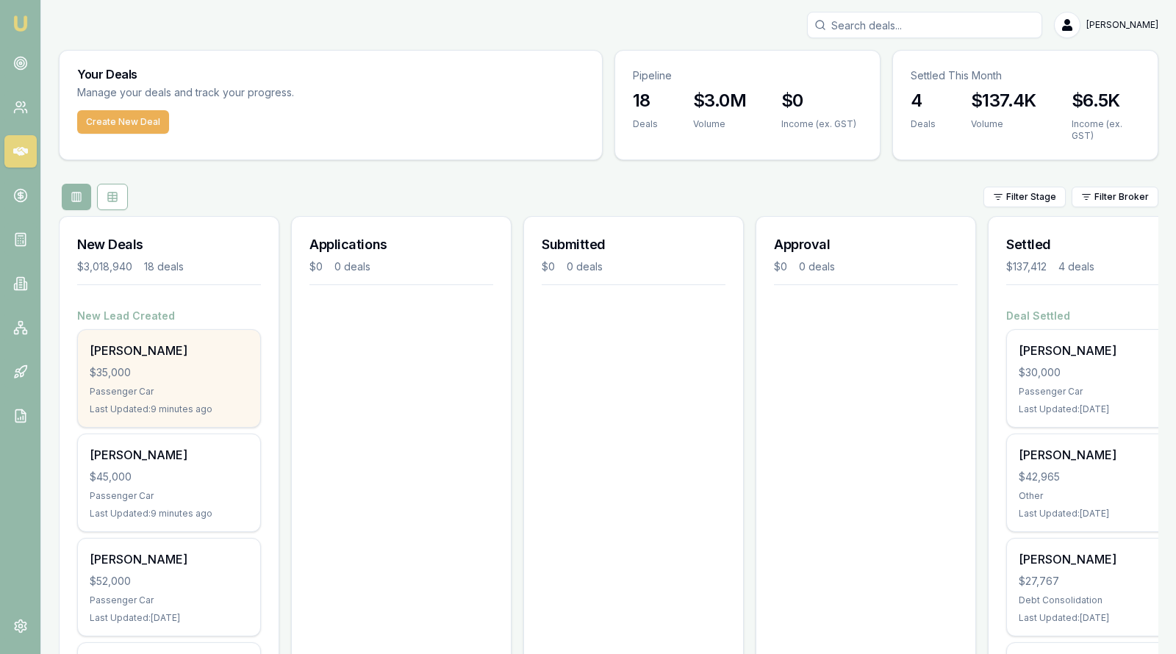
click at [134, 380] on div "Corry Symes $35,000 Passenger Car Last Updated: 9 minutes ago" at bounding box center [169, 378] width 182 height 97
